Goal: Obtain resource: Obtain resource

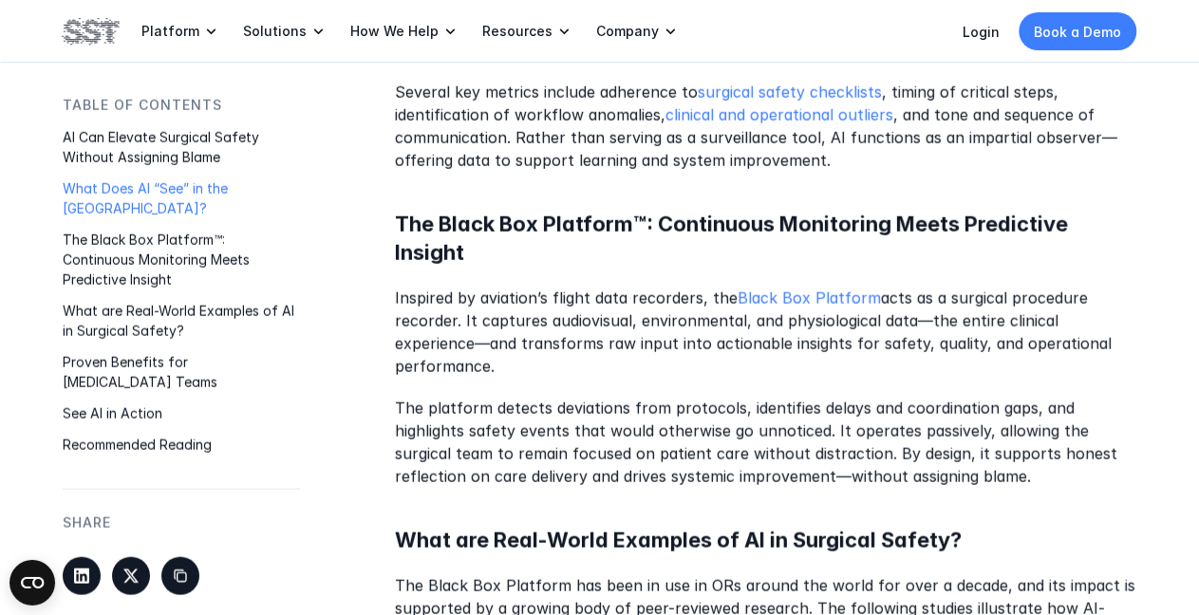
scroll to position [1595, 0]
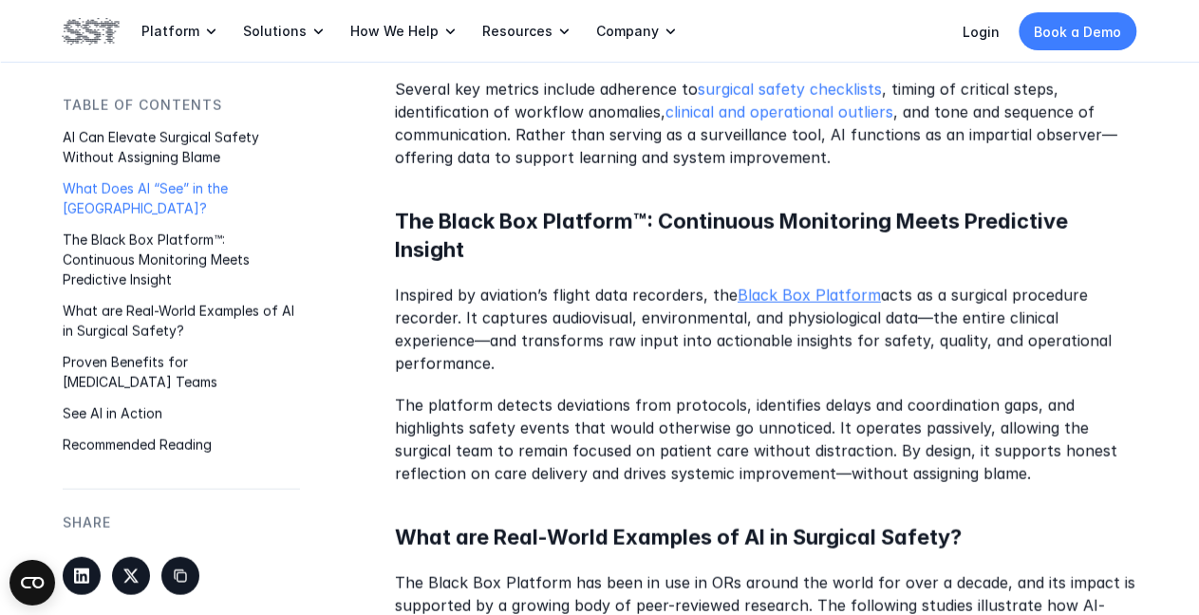
click at [757, 297] on link "Black Box Platform" at bounding box center [809, 296] width 143 height 19
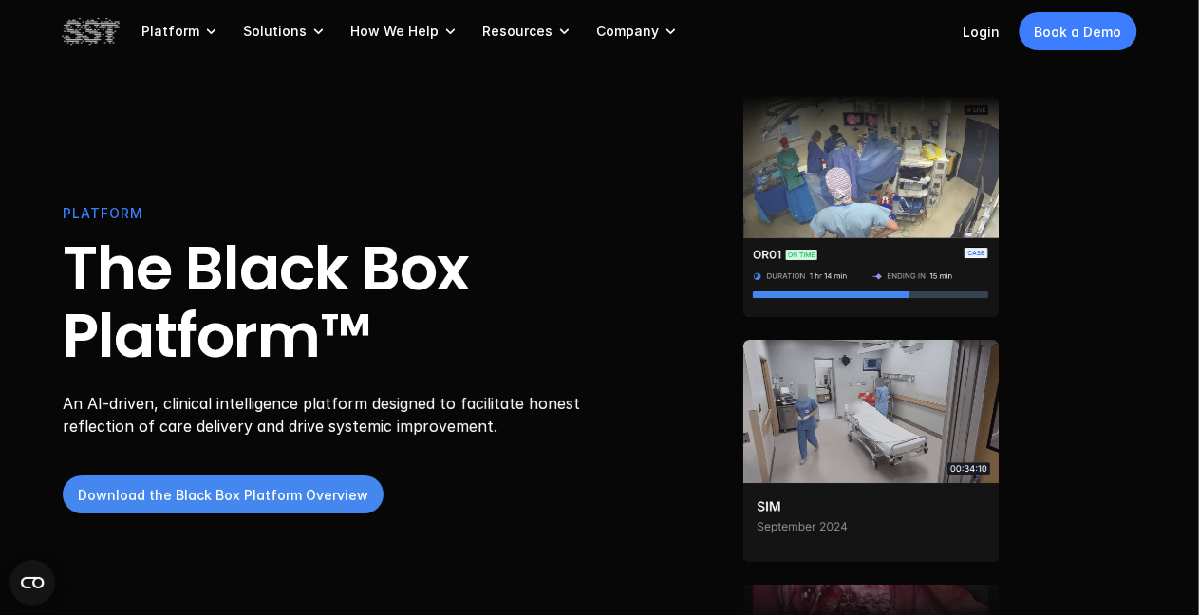
click at [154, 492] on p "Download the Black Box Platform Overview" at bounding box center [223, 495] width 291 height 20
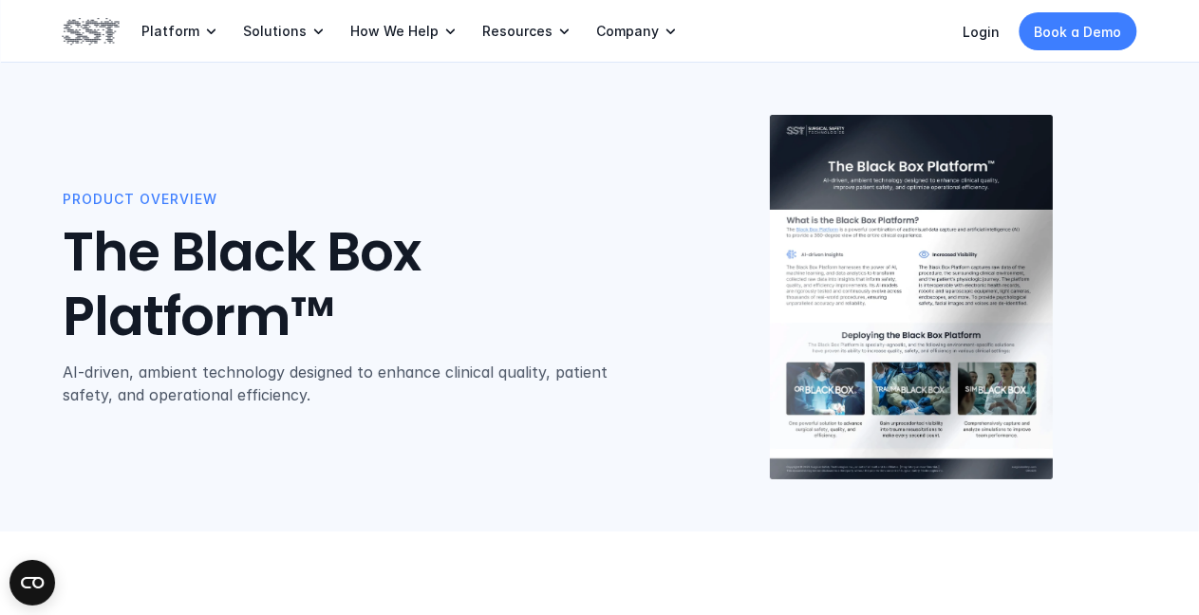
click at [876, 288] on img at bounding box center [911, 298] width 283 height 366
click at [876, 286] on img at bounding box center [911, 298] width 283 height 366
click at [813, 231] on img at bounding box center [911, 298] width 283 height 366
click at [350, 456] on div "Product Overview The Black Box Platform™ AI-driven, ambient technology designed…" at bounding box center [600, 297] width 1075 height 367
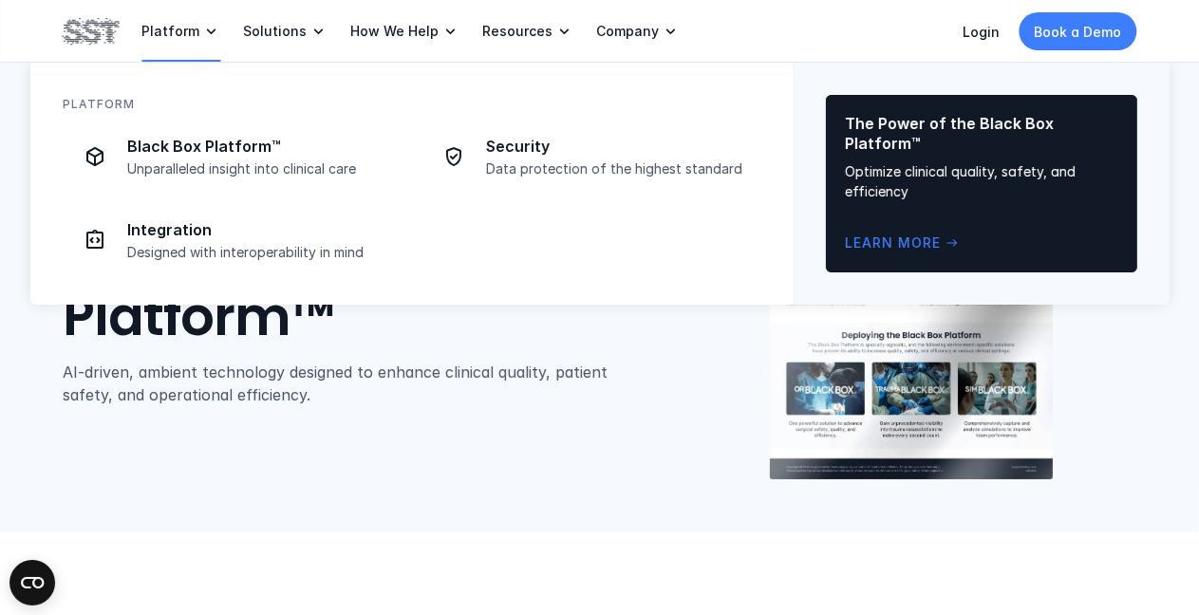
click at [164, 33] on p "Platform" at bounding box center [171, 31] width 58 height 17
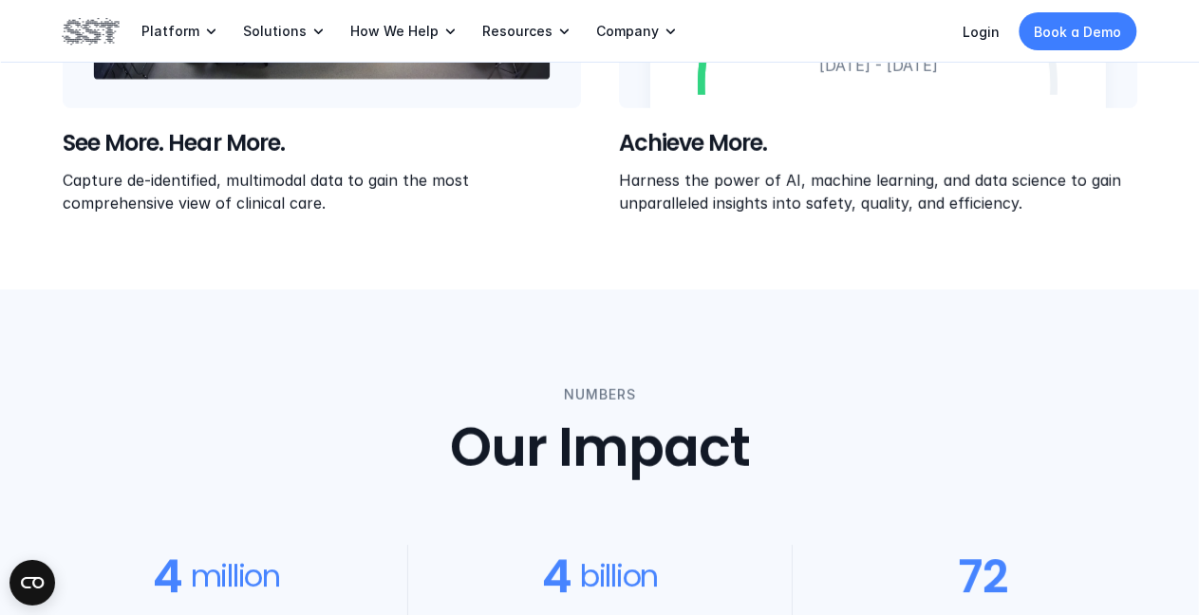
scroll to position [1177, 0]
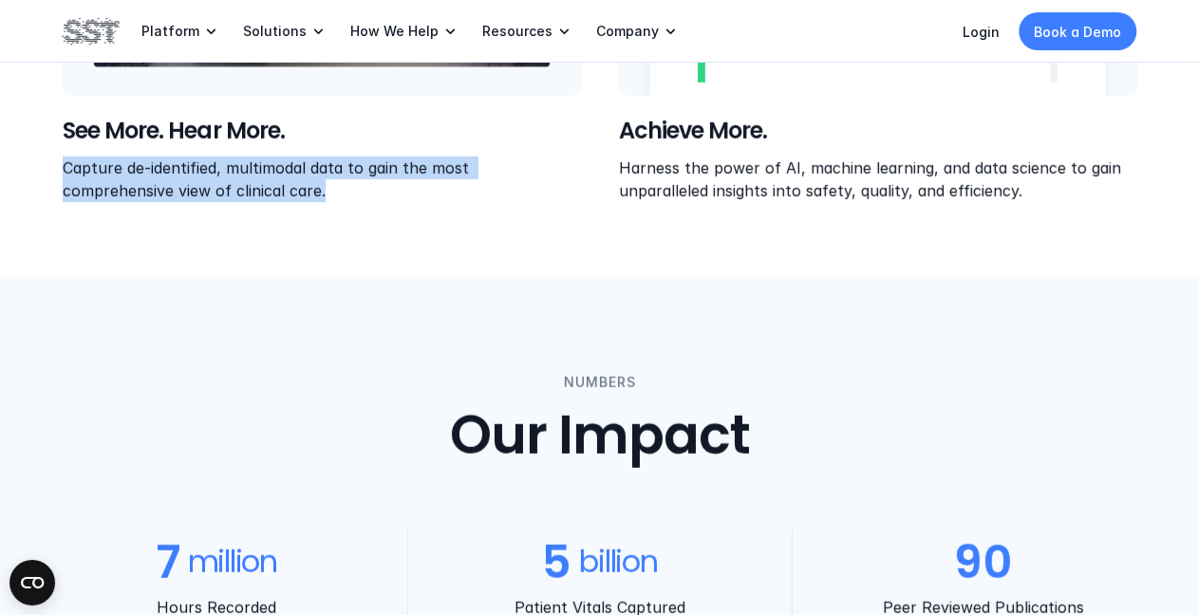
drag, startPoint x: 64, startPoint y: 164, endPoint x: 220, endPoint y: 198, distance: 160.2
click at [220, 198] on p "Capture de-identified, multimodal data to gain the most comprehensive view of c…" at bounding box center [322, 179] width 518 height 46
copy p "Capture de-identified, multimodal data to gain the most comprehensive view of c…"
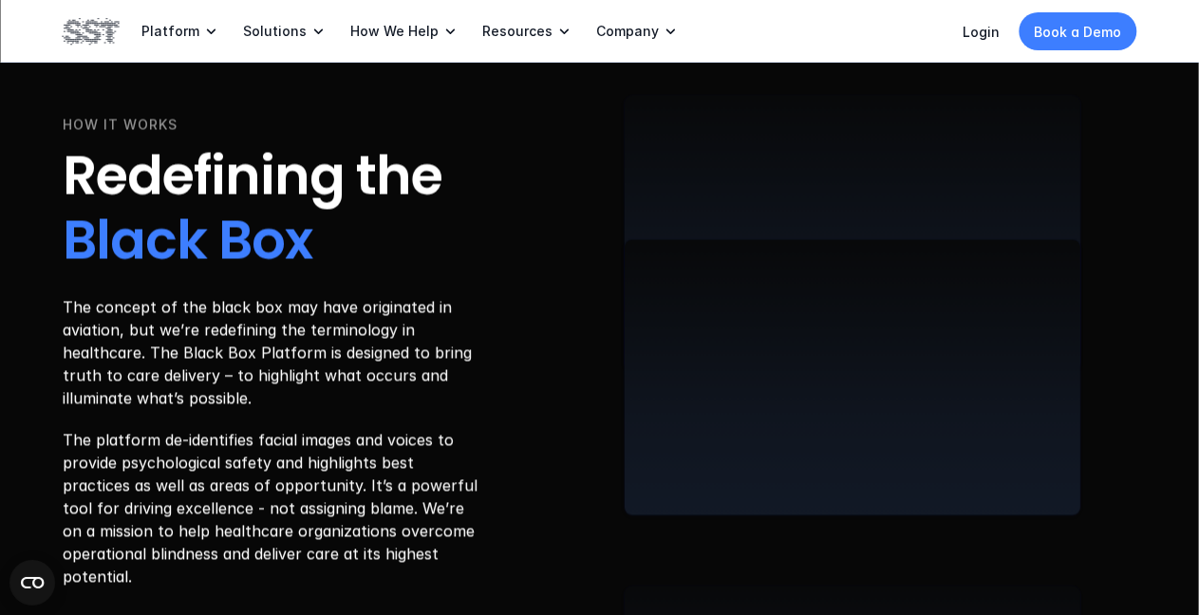
scroll to position [3001, 0]
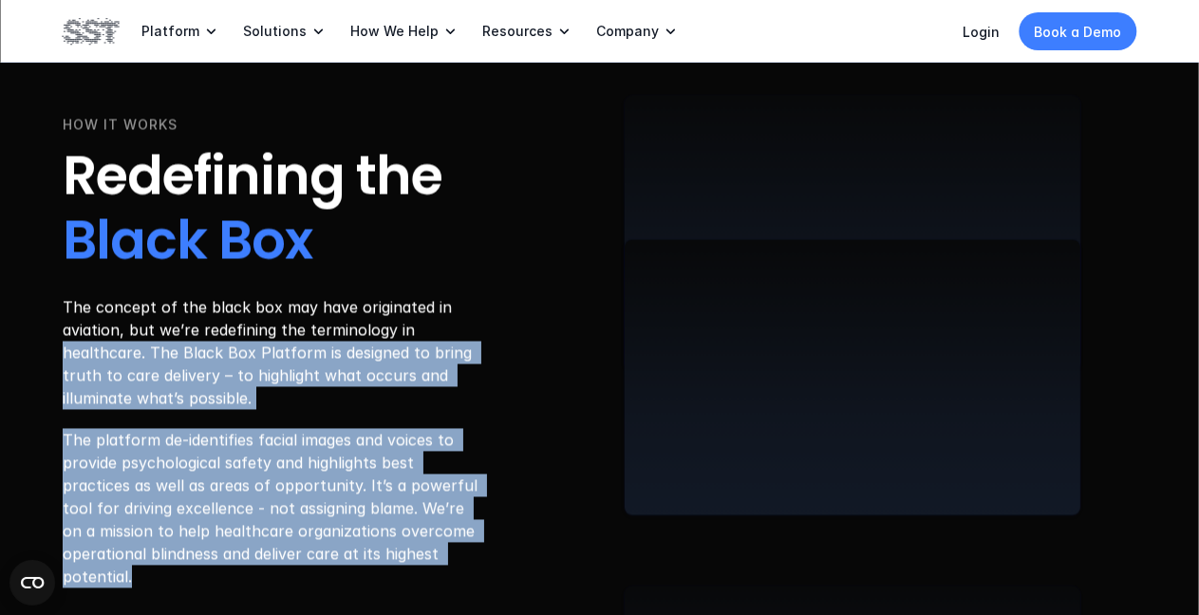
drag, startPoint x: 40, startPoint y: 98, endPoint x: 192, endPoint y: 583, distance: 508.5
click at [192, 583] on div "HOW IT WORKS Redefining the Black Box The concept of the black box may have ori…" at bounding box center [599, 531] width 1199 height 1581
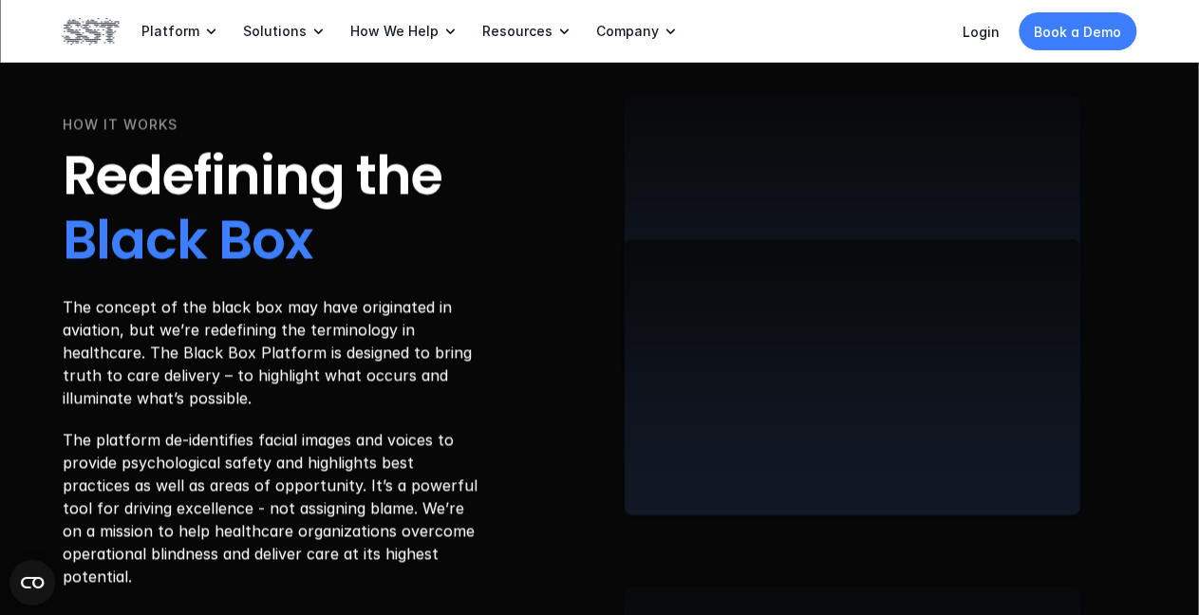
click at [564, 523] on div "HOW IT WORKS Redefining the Black Box The concept of the black box may have ori…" at bounding box center [600, 531] width 1075 height 1353
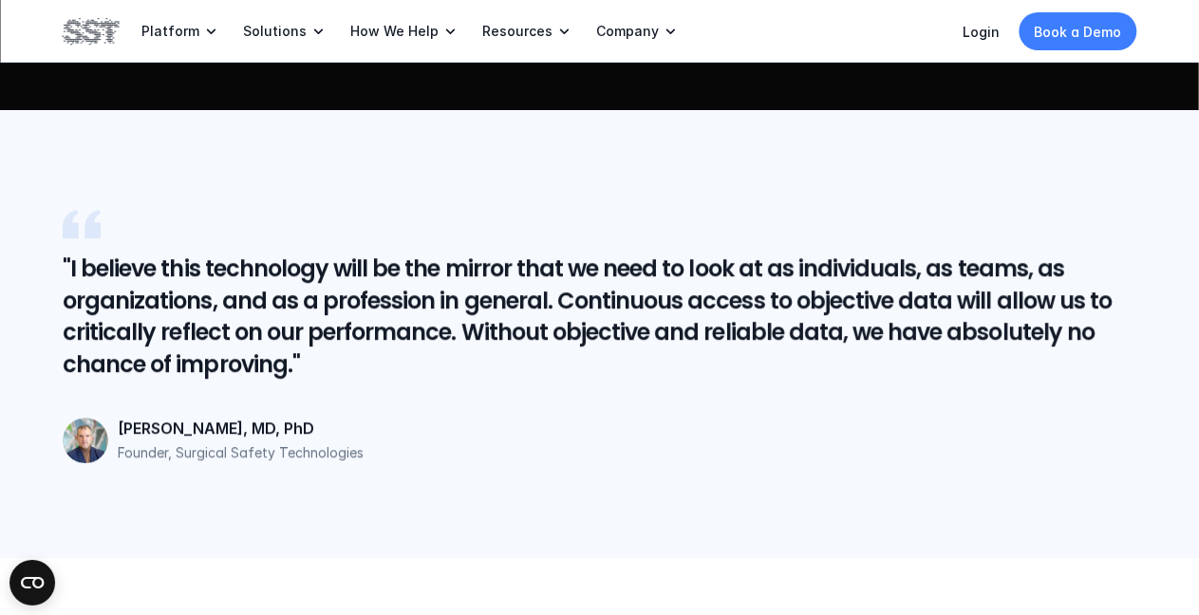
scroll to position [4292, 0]
